Goal: Task Accomplishment & Management: Use online tool/utility

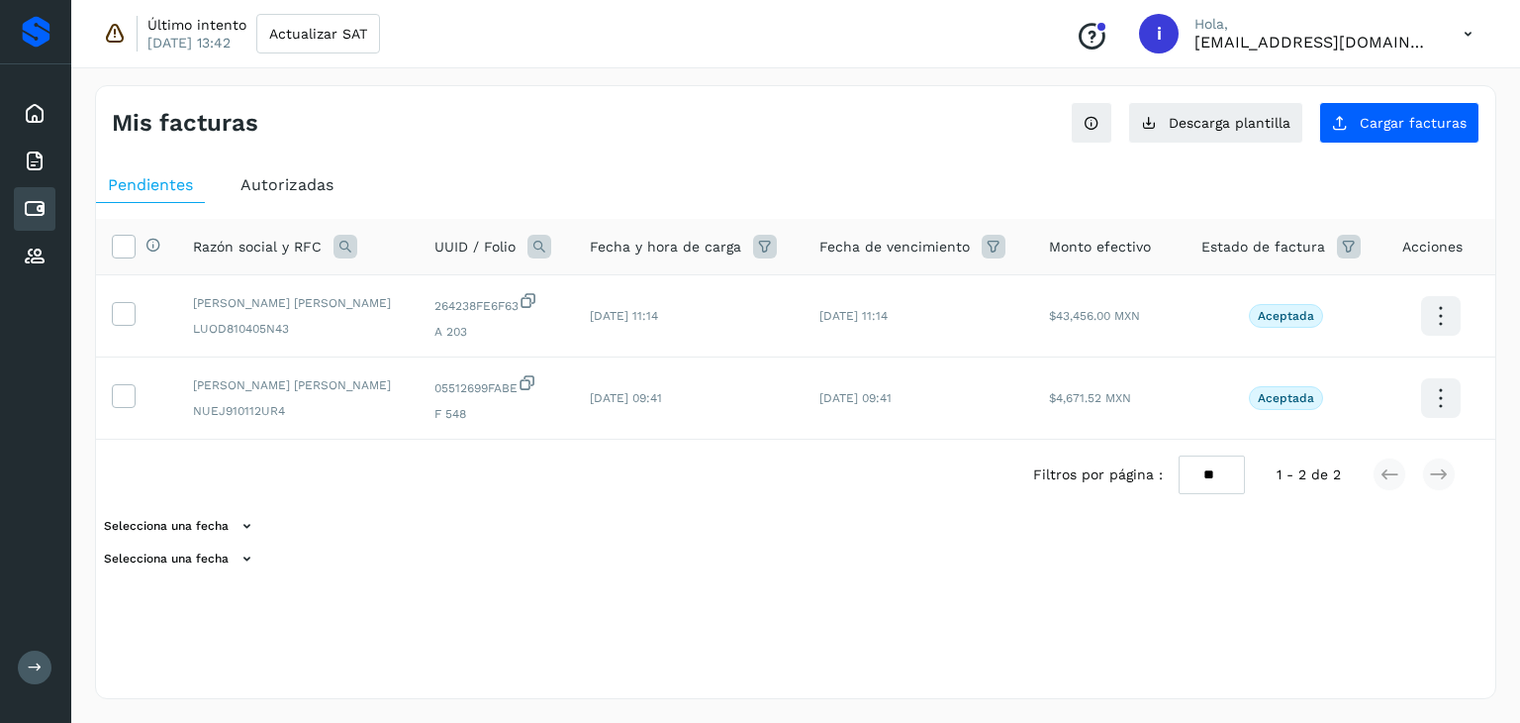
click at [24, 211] on icon at bounding box center [35, 209] width 24 height 24
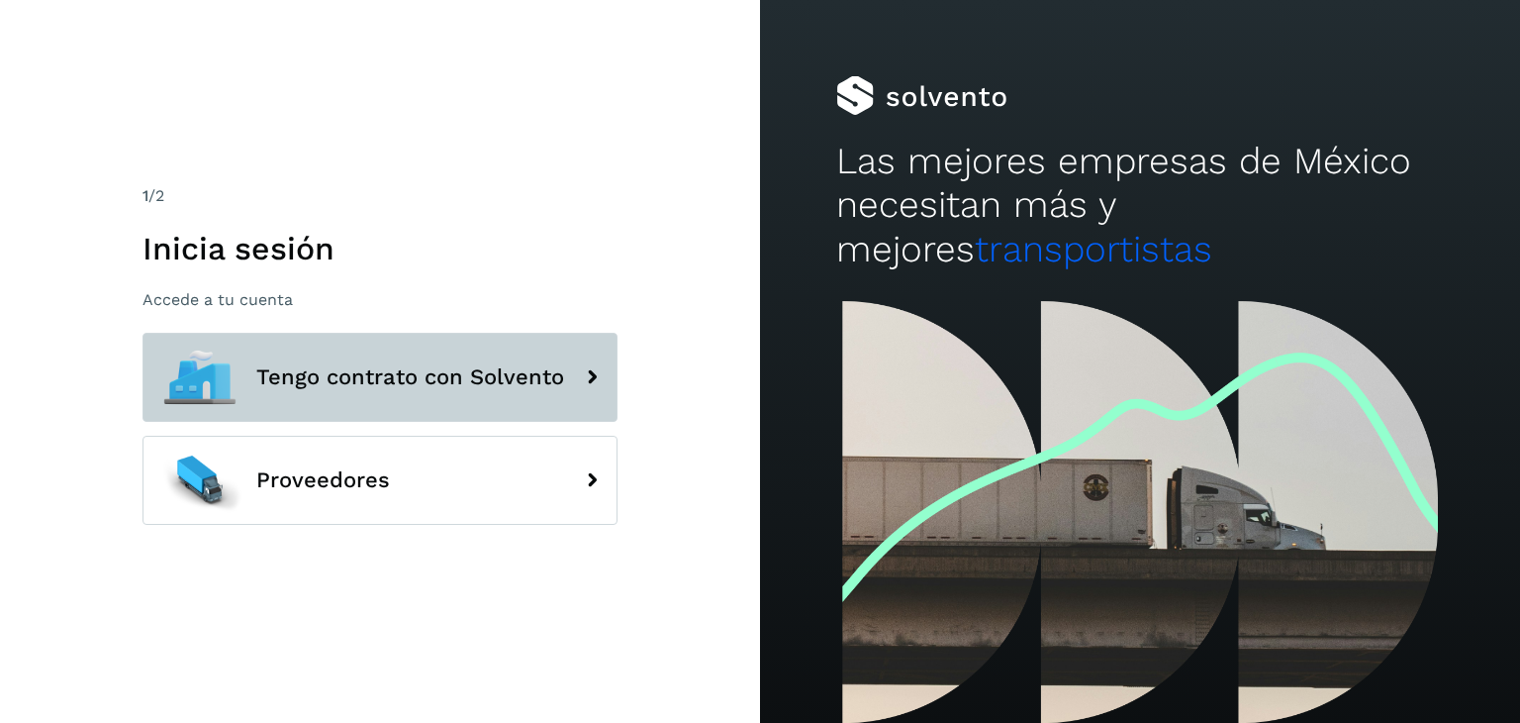
click at [471, 383] on span "Tengo contrato con Solvento" at bounding box center [410, 377] width 308 height 24
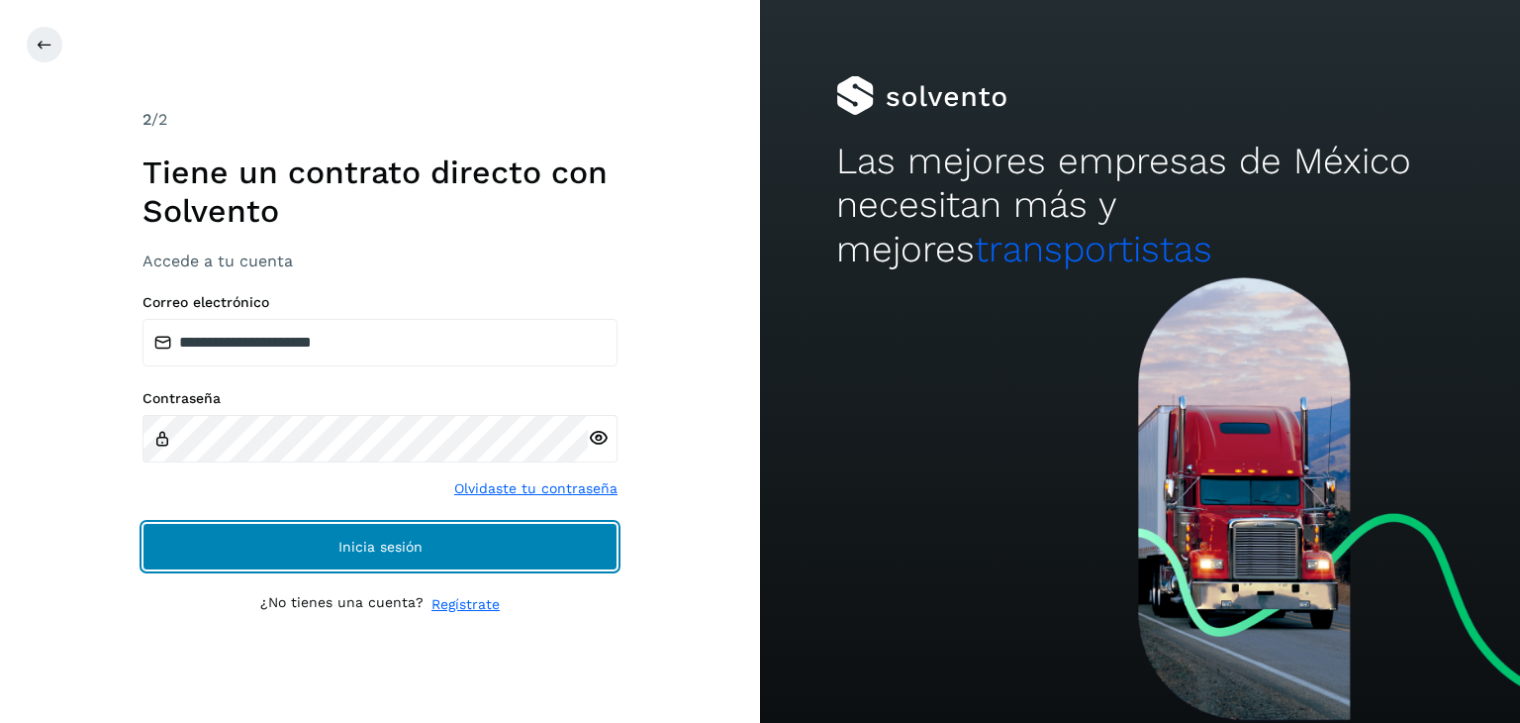
click at [383, 534] on button "Inicia sesión" at bounding box center [380, 547] width 475 height 48
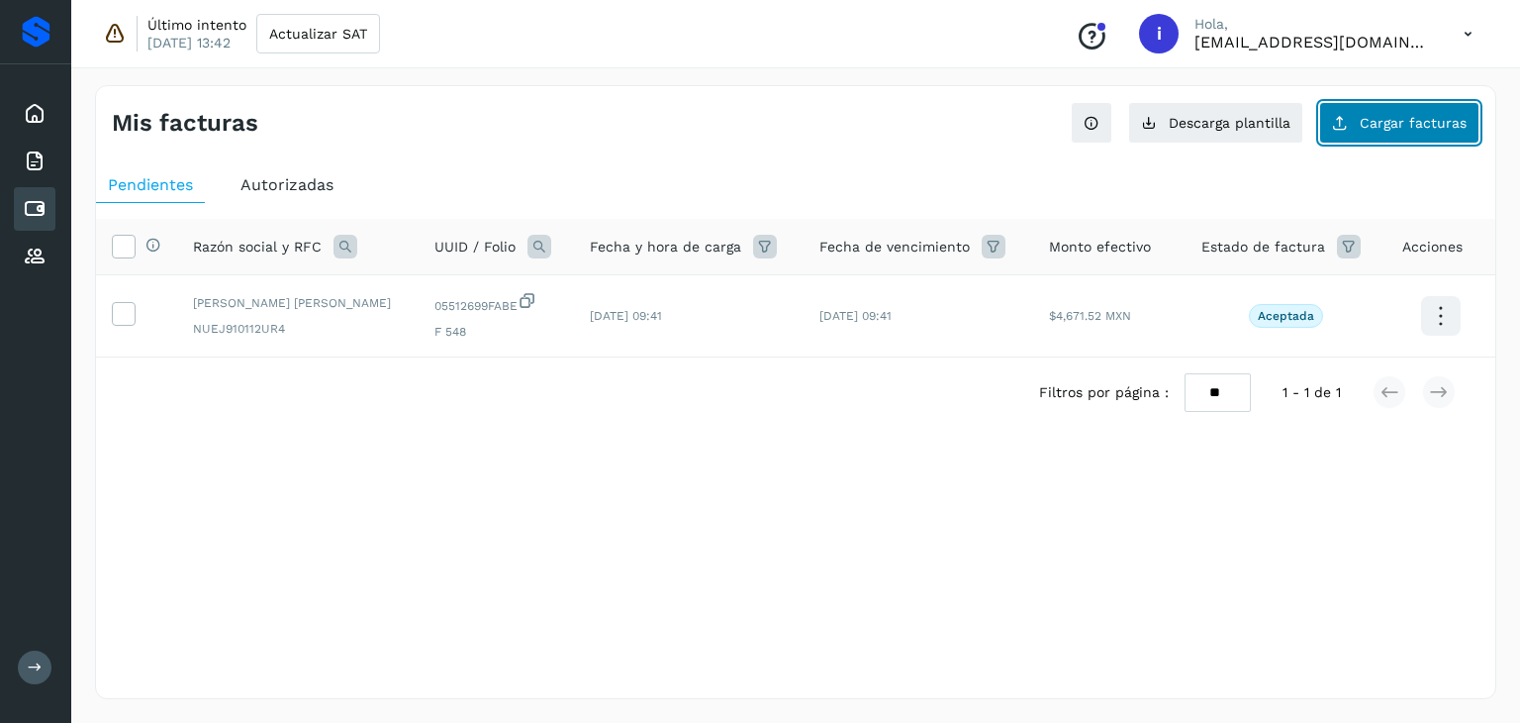
click at [1401, 135] on button "Cargar facturas" at bounding box center [1400, 123] width 160 height 42
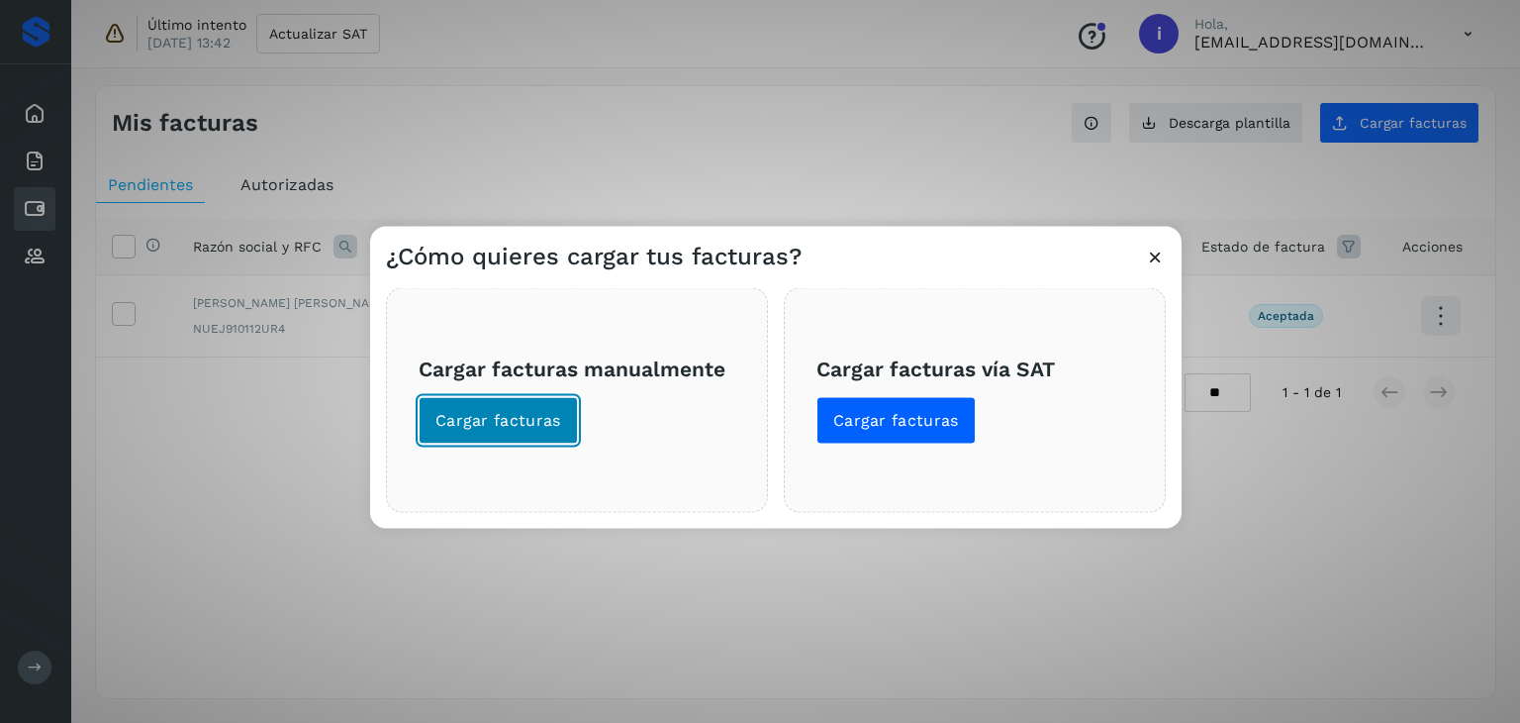
click at [512, 417] on span "Cargar facturas" at bounding box center [499, 421] width 126 height 22
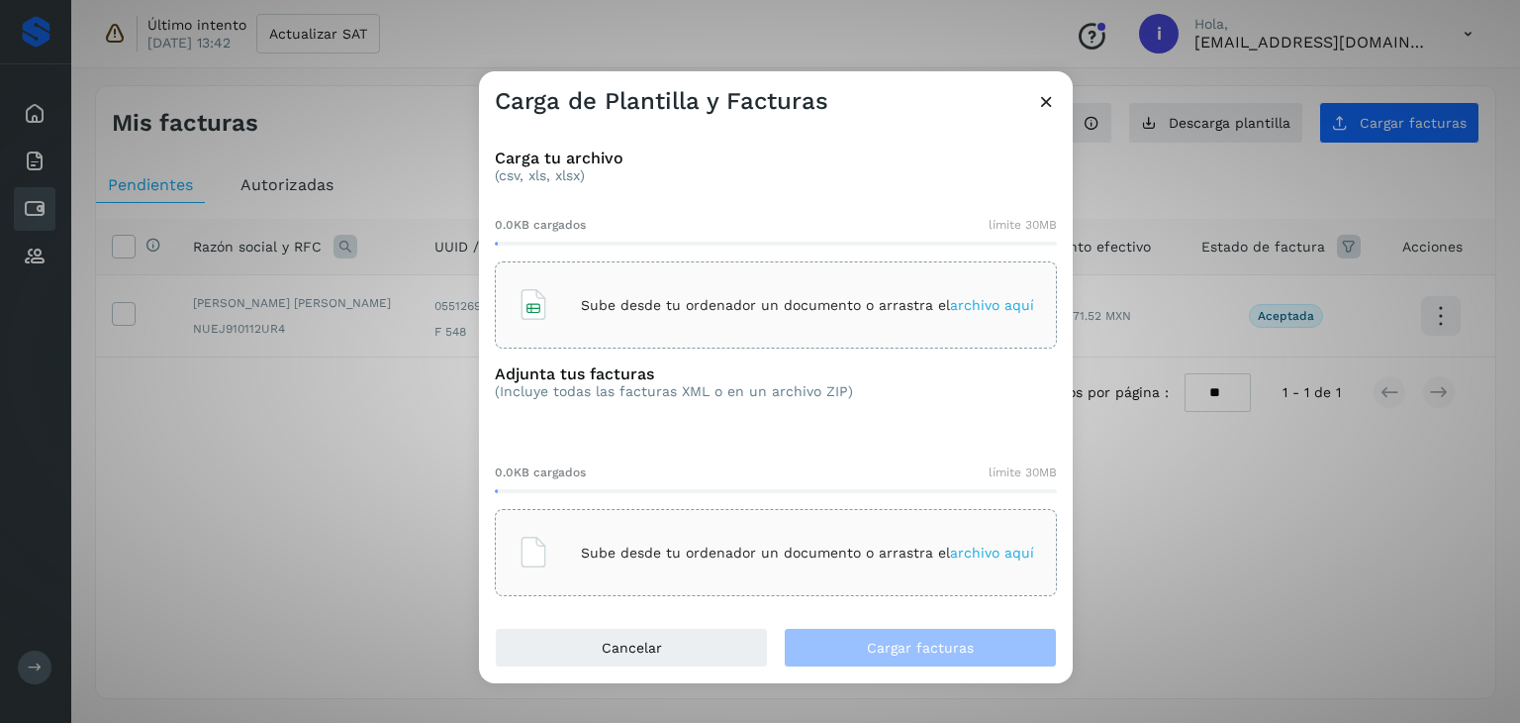
click at [512, 417] on div "Adjunta tus facturas (Incluye todas las facturas XML o en un archivo ZIP)" at bounding box center [776, 397] width 562 height 67
click at [965, 303] on span "archivo aquí" at bounding box center [992, 305] width 84 height 16
click at [727, 562] on div "Sube desde tu ordenador un documento o arrastra el archivo aquí" at bounding box center [776, 552] width 517 height 53
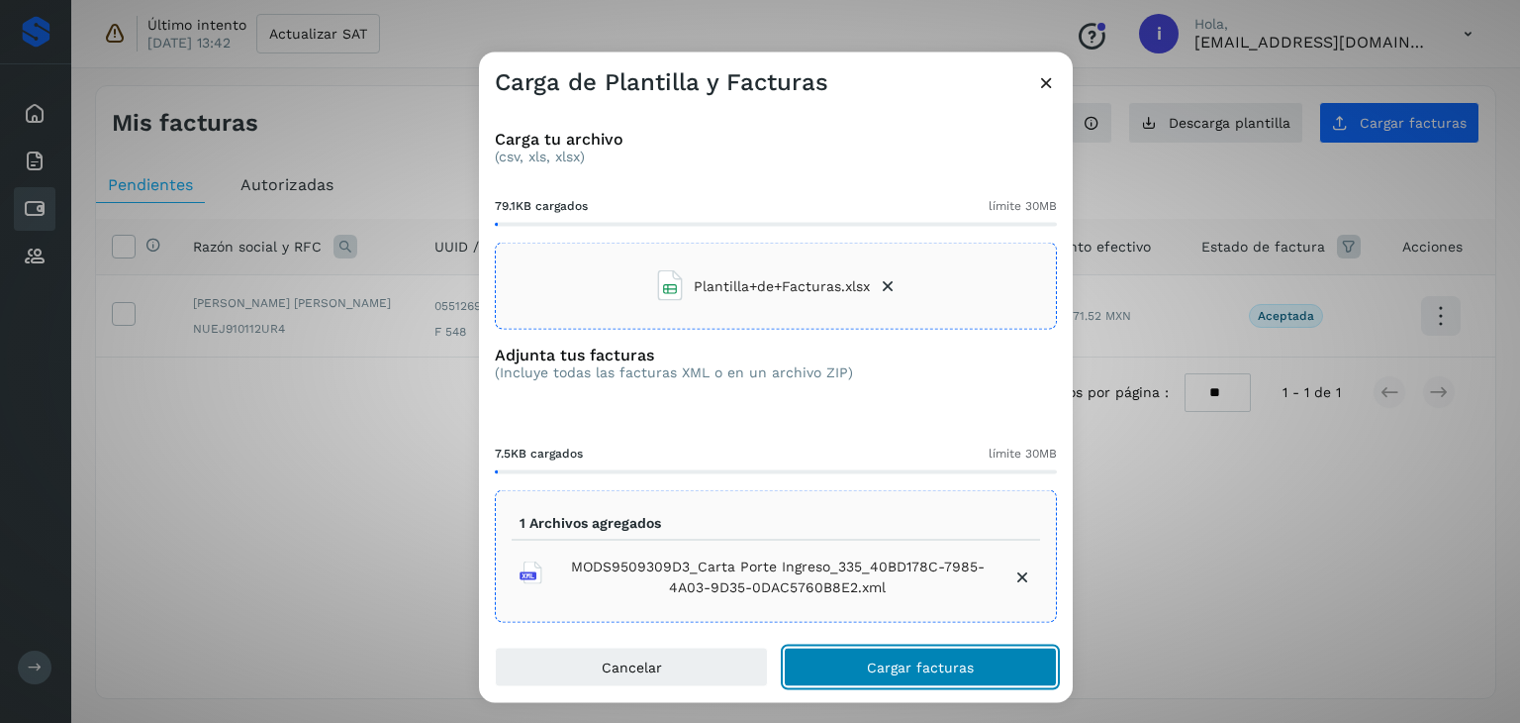
click at [941, 666] on span "Cargar facturas" at bounding box center [920, 667] width 107 height 14
